Goal: Information Seeking & Learning: Learn about a topic

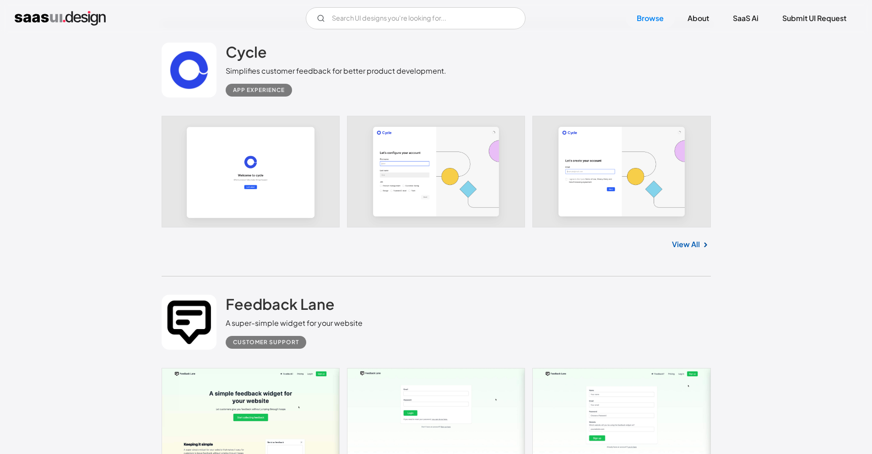
scroll to position [8130, 0]
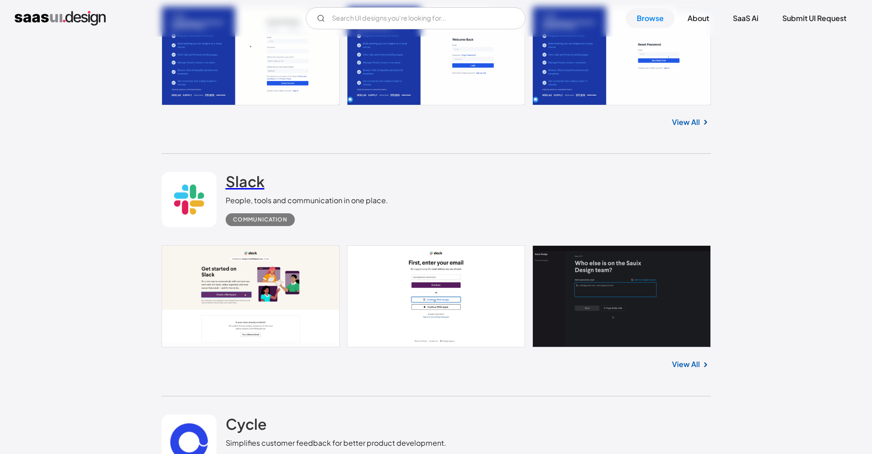
click at [243, 181] on h2 "Slack" at bounding box center [245, 181] width 39 height 18
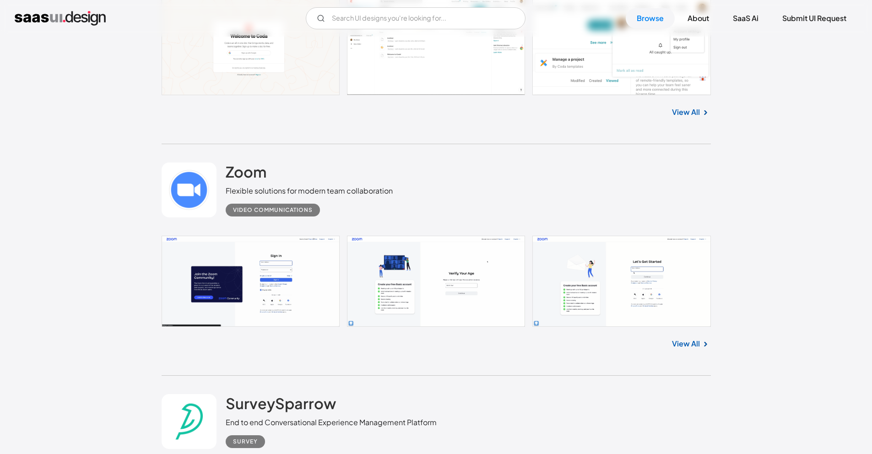
scroll to position [529, 0]
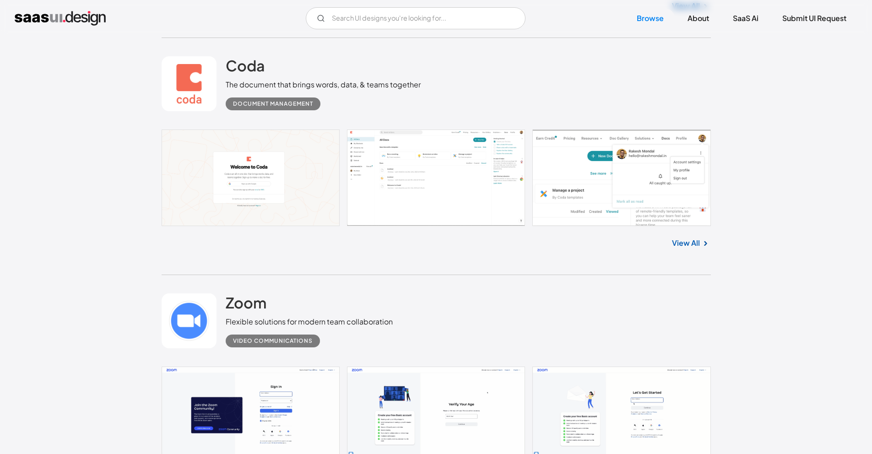
click at [177, 324] on link at bounding box center [189, 321] width 55 height 55
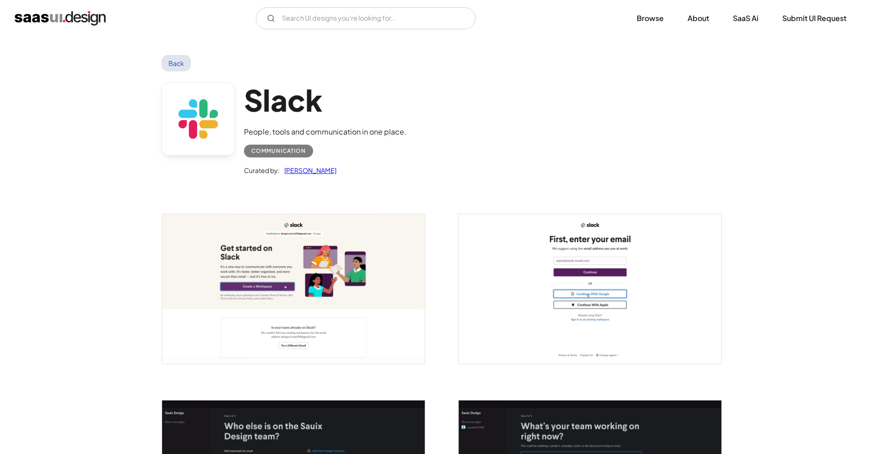
click at [189, 120] on link at bounding box center [198, 118] width 73 height 73
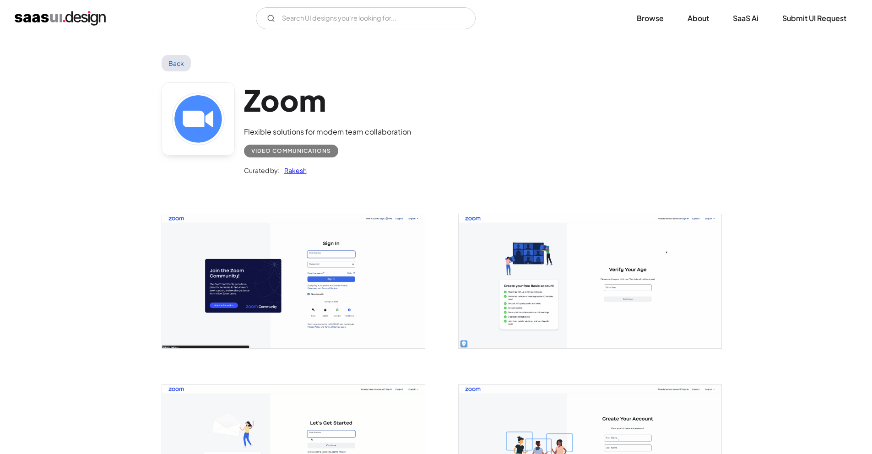
click at [193, 136] on link at bounding box center [198, 118] width 73 height 73
